Goal: Information Seeking & Learning: Learn about a topic

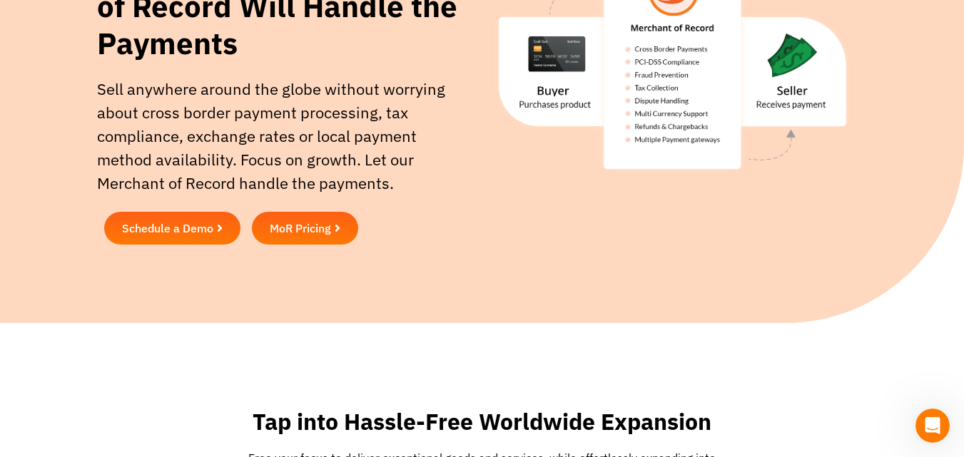
scroll to position [214, 0]
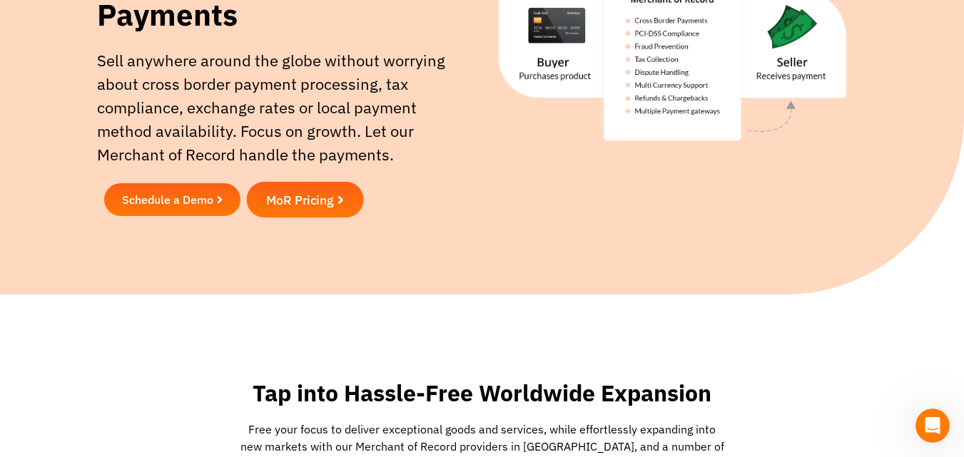
click at [334, 203] on span "MoR Pricing" at bounding box center [300, 199] width 68 height 13
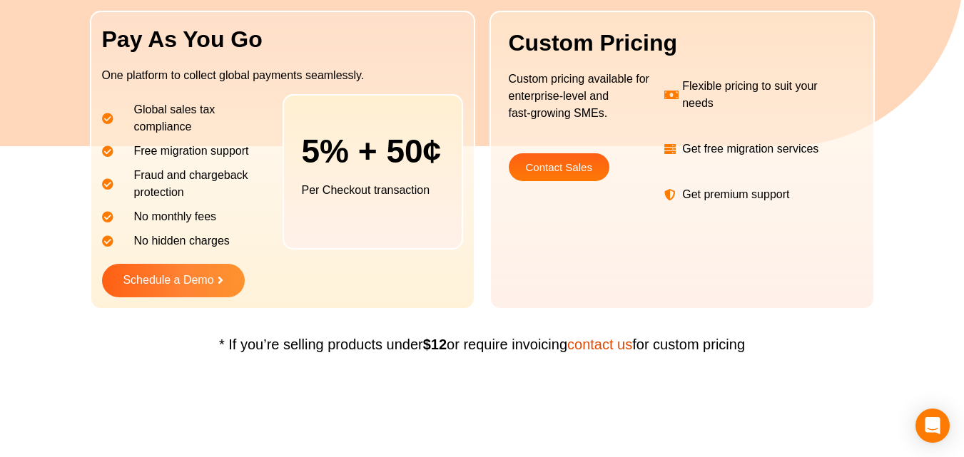
scroll to position [285, 0]
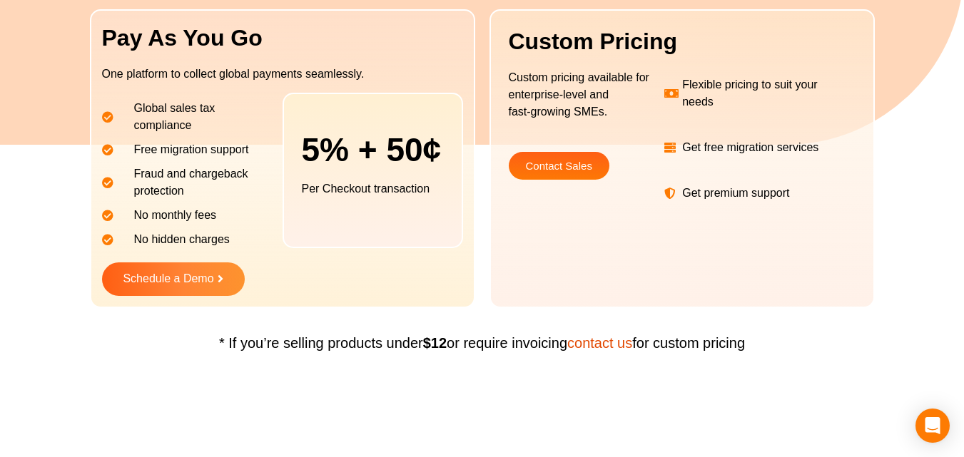
click at [554, 171] on span "Contact Sales" at bounding box center [559, 166] width 66 height 11
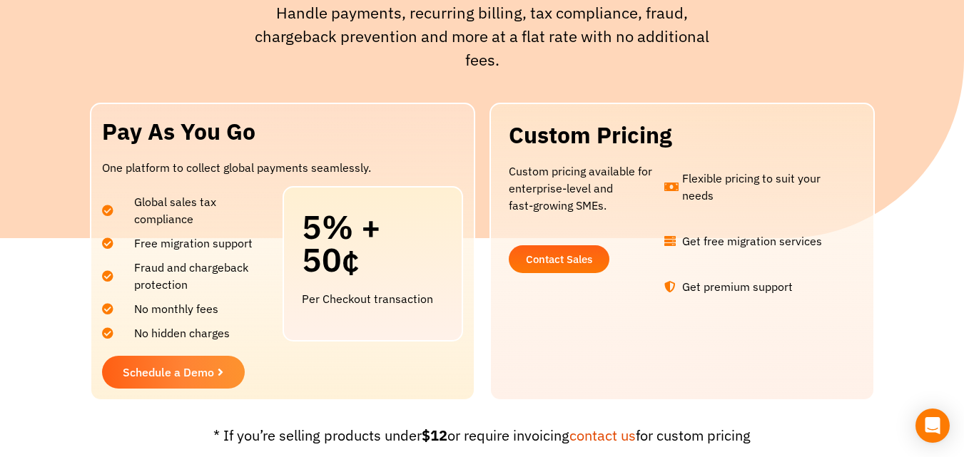
scroll to position [285, 0]
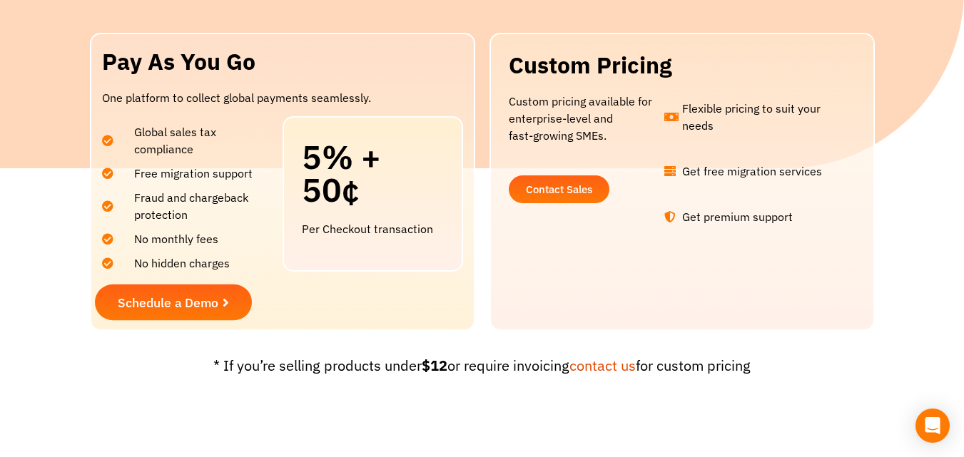
click at [189, 301] on span "Schedule a Demo" at bounding box center [168, 302] width 101 height 13
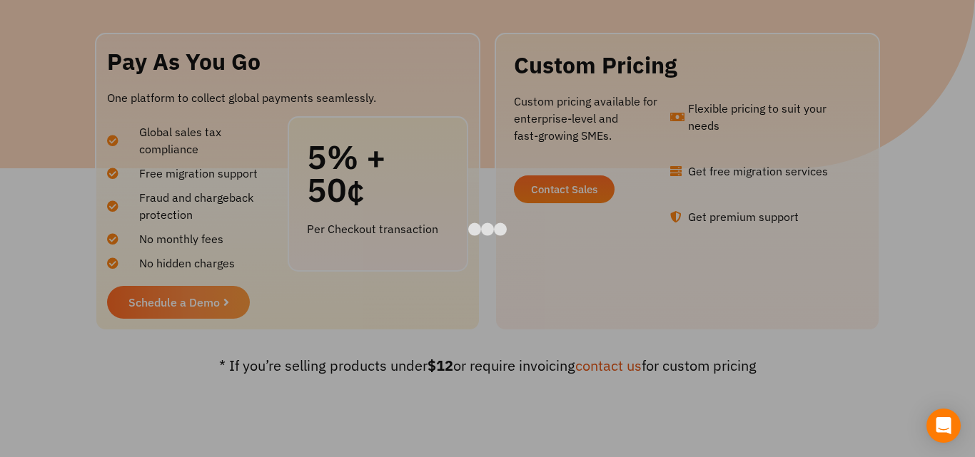
click at [916, 178] on div at bounding box center [487, 228] width 975 height 457
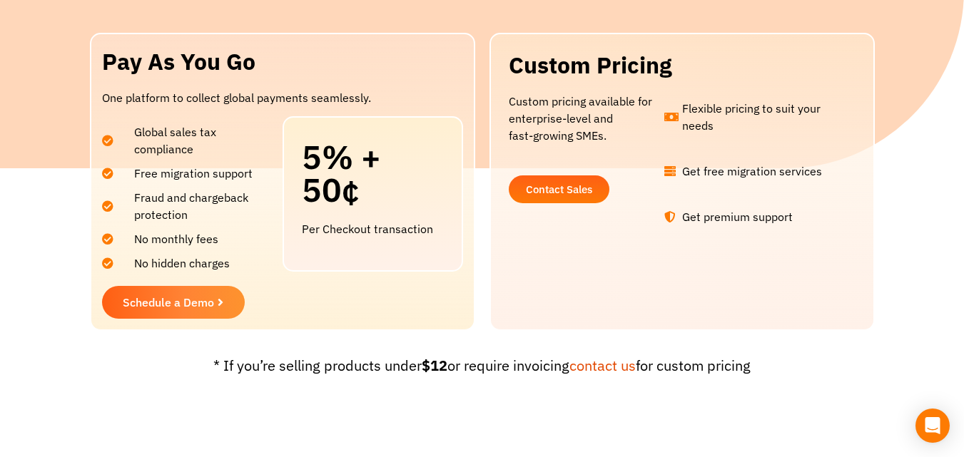
click at [556, 182] on link "Contact Sales" at bounding box center [559, 190] width 101 height 28
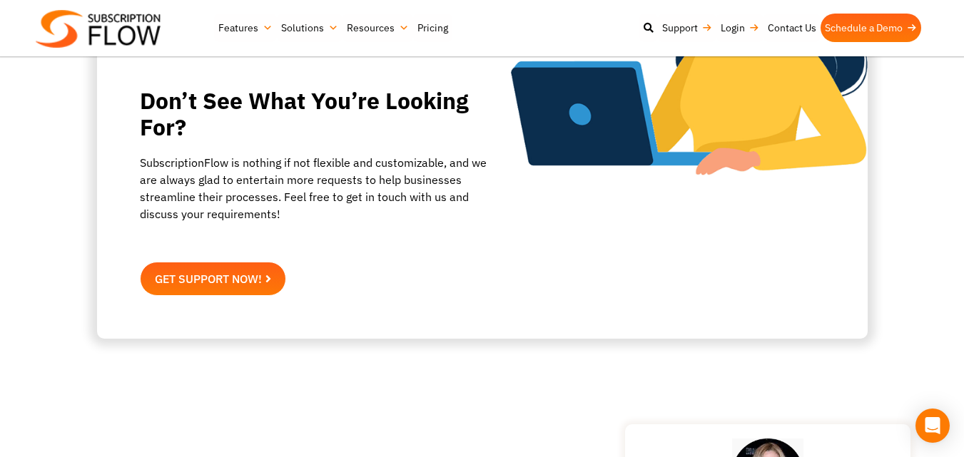
scroll to position [928, 0]
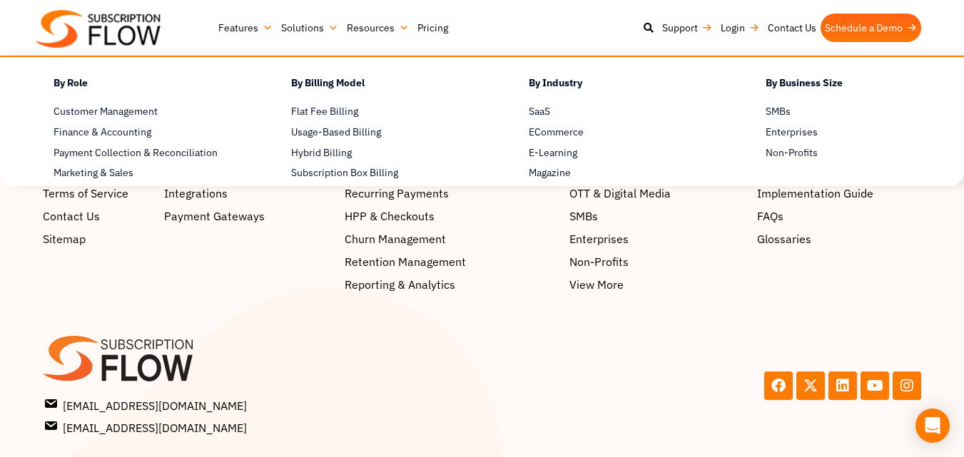
click at [315, 29] on link "Solutions" at bounding box center [310, 28] width 66 height 29
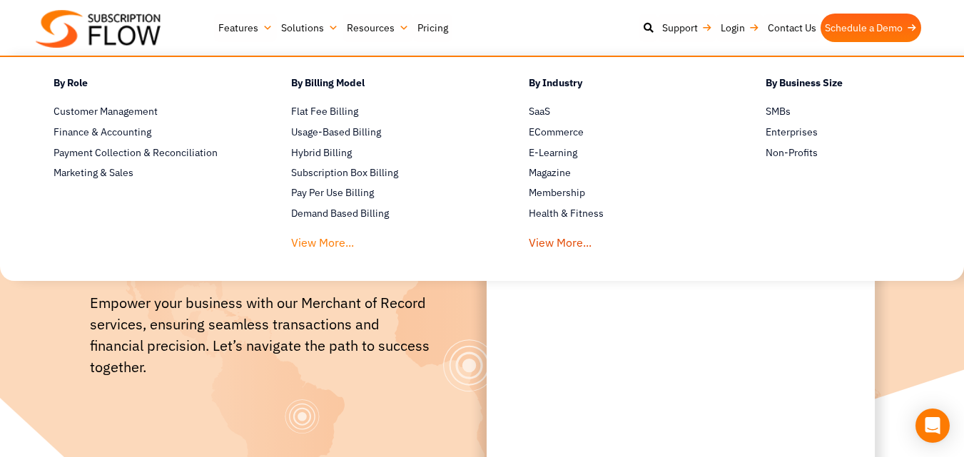
click at [326, 241] on link "View More..." at bounding box center [322, 239] width 63 height 26
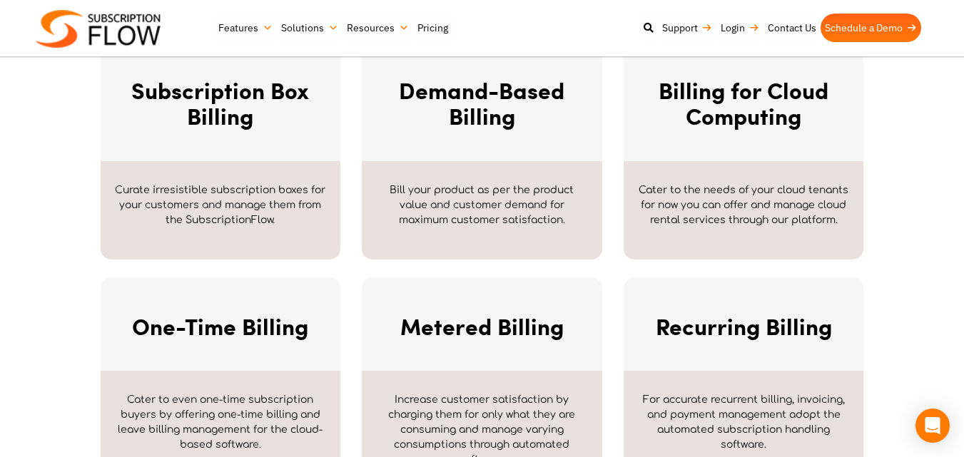
scroll to position [714, 0]
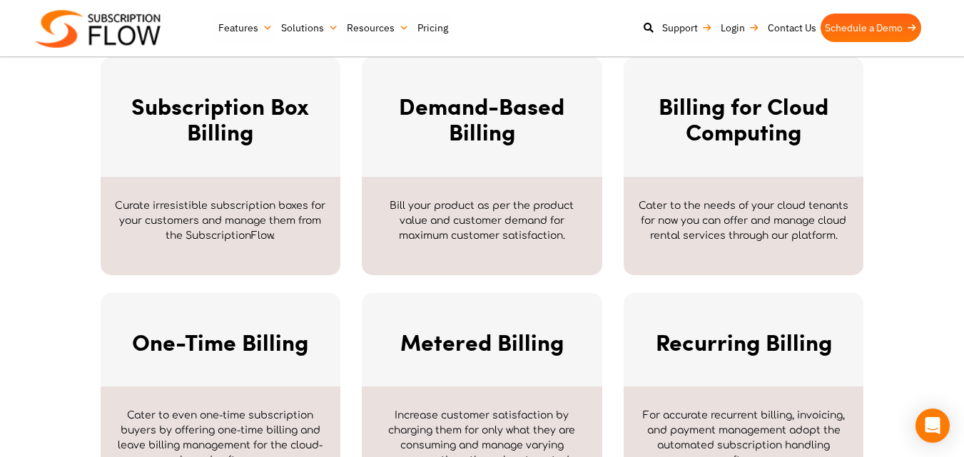
click at [328, 24] on link "Solutions" at bounding box center [310, 28] width 66 height 29
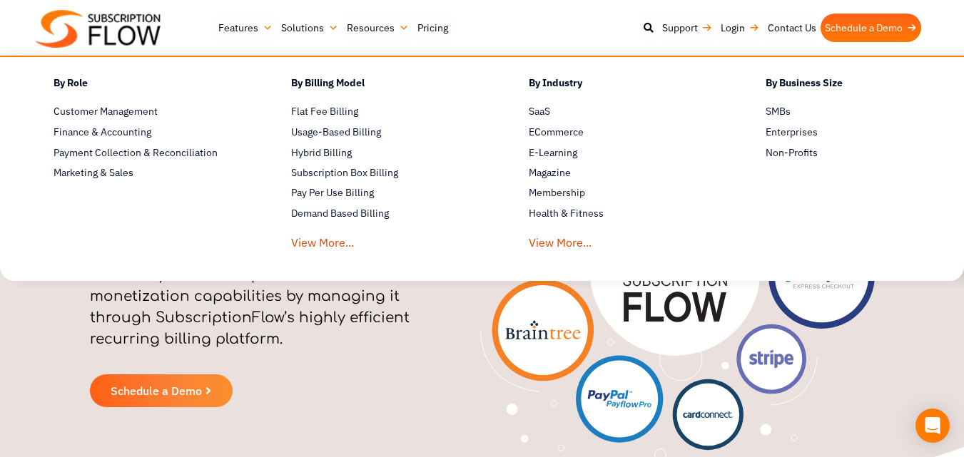
click at [320, 23] on link "Solutions" at bounding box center [310, 28] width 66 height 29
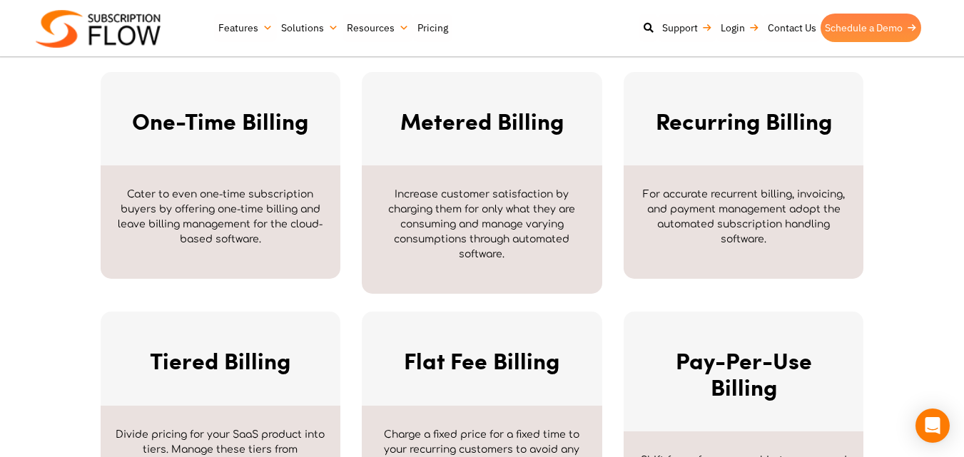
scroll to position [928, 0]
